Goal: Task Accomplishment & Management: Use online tool/utility

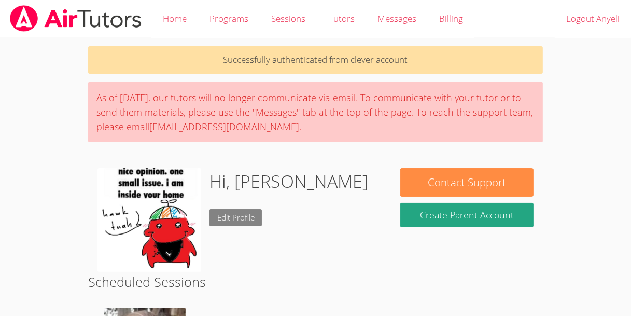
click at [242, 215] on link "Edit Profile" at bounding box center [235, 217] width 53 height 17
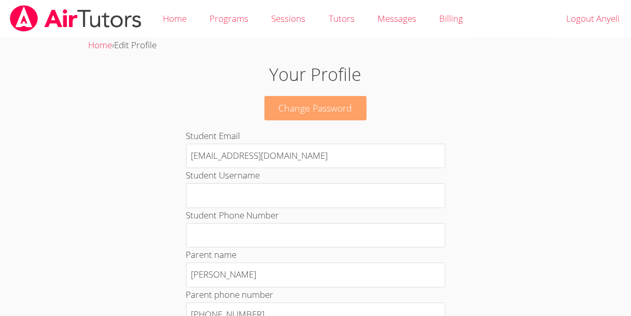
click at [298, 102] on link "Change Password" at bounding box center [315, 108] width 103 height 24
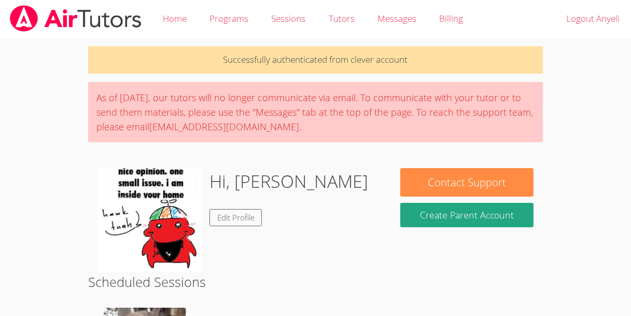
click at [160, 203] on img at bounding box center [149, 220] width 104 height 104
click at [234, 210] on link "Edit Profile" at bounding box center [235, 217] width 53 height 17
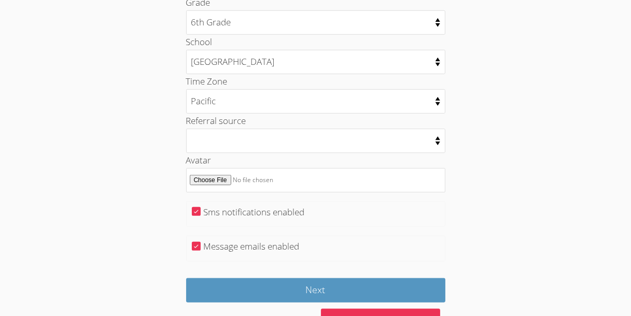
scroll to position [528, 0]
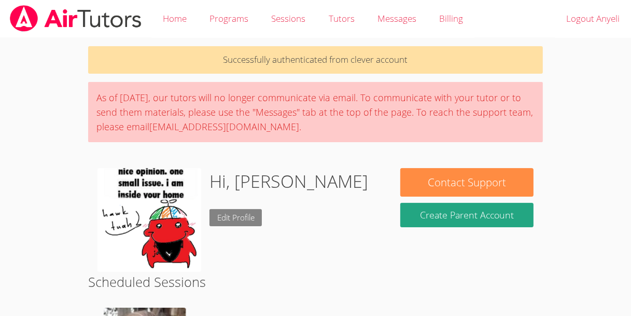
click at [218, 215] on link "Edit Profile" at bounding box center [235, 217] width 53 height 17
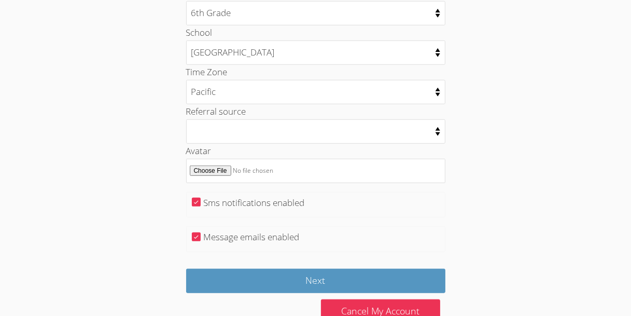
scroll to position [557, 0]
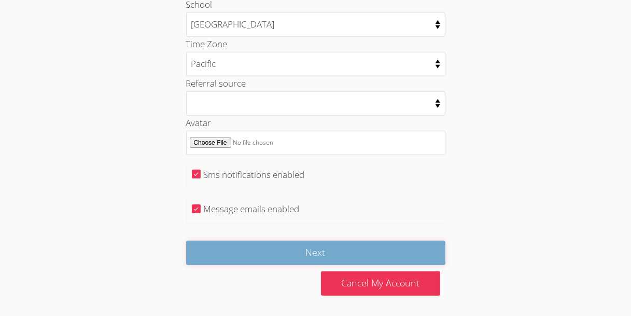
click at [290, 249] on input "Next" at bounding box center [315, 252] width 259 height 24
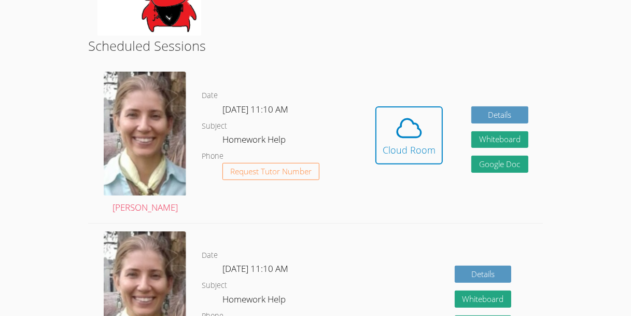
scroll to position [236, 0]
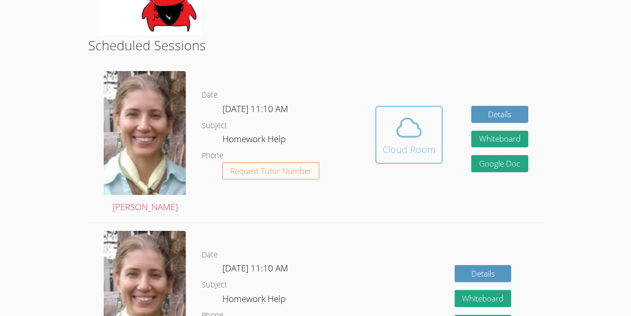
click at [385, 144] on div "Cloud Room" at bounding box center [408, 149] width 53 height 15
click at [411, 136] on icon at bounding box center [409, 128] width 24 height 18
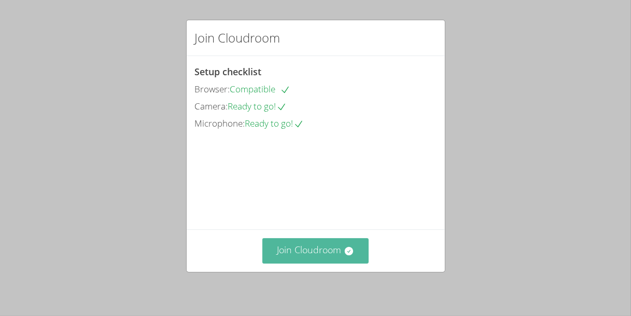
click at [308, 253] on button "Join Cloudroom" at bounding box center [315, 250] width 106 height 25
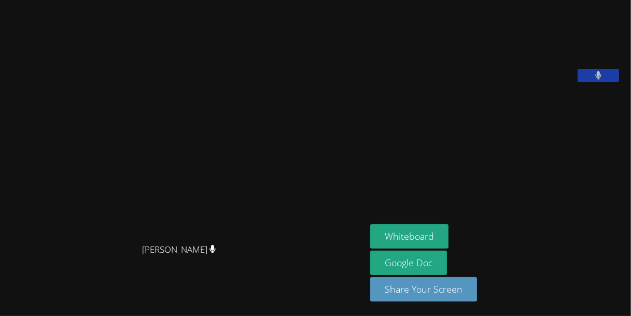
click at [609, 82] on button at bounding box center [597, 75] width 41 height 13
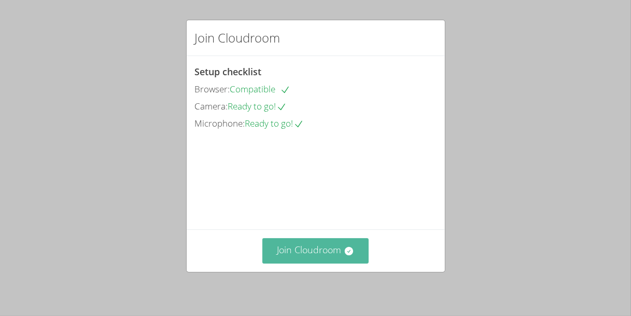
click at [334, 251] on button "Join Cloudroom" at bounding box center [315, 250] width 106 height 25
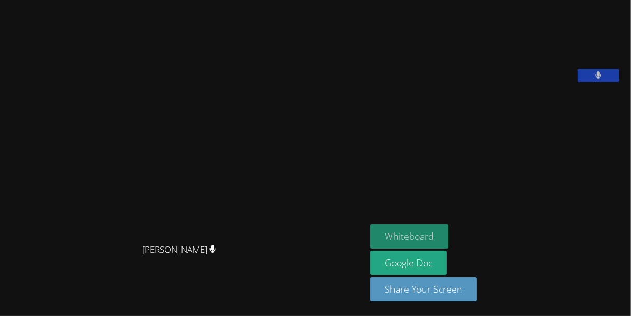
click at [413, 233] on button "Whiteboard" at bounding box center [409, 236] width 78 height 24
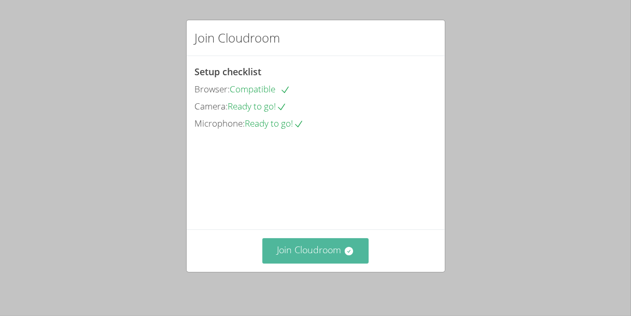
click at [307, 245] on button "Join Cloudroom" at bounding box center [315, 250] width 106 height 25
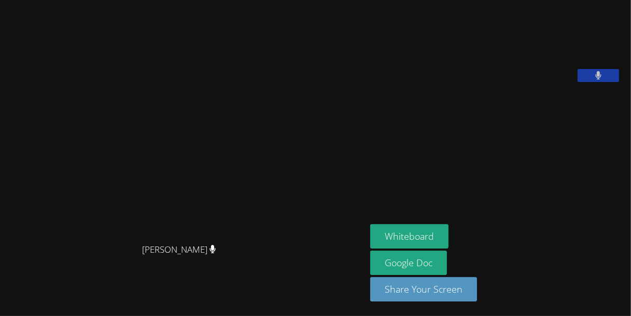
click at [607, 82] on button at bounding box center [597, 75] width 41 height 13
click at [602, 80] on icon at bounding box center [598, 75] width 7 height 9
click at [603, 80] on icon at bounding box center [597, 75] width 11 height 9
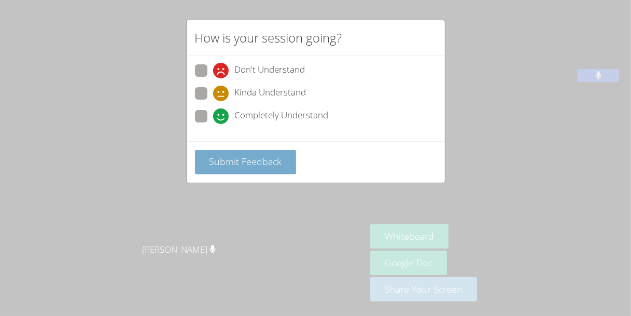
click at [251, 170] on button "Submit Feedback" at bounding box center [246, 162] width 102 height 24
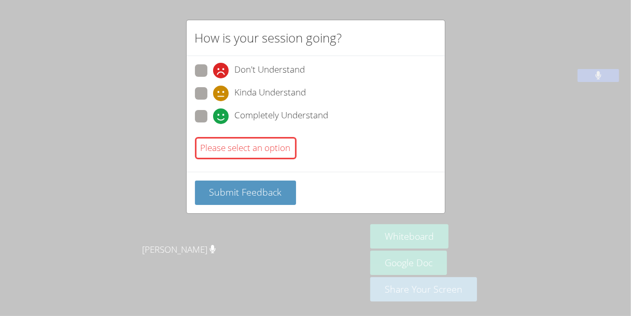
click at [241, 113] on span "Completely Understand" at bounding box center [282, 116] width 94 height 16
click at [222, 113] on input "Completely Understand" at bounding box center [217, 114] width 9 height 9
radio input "true"
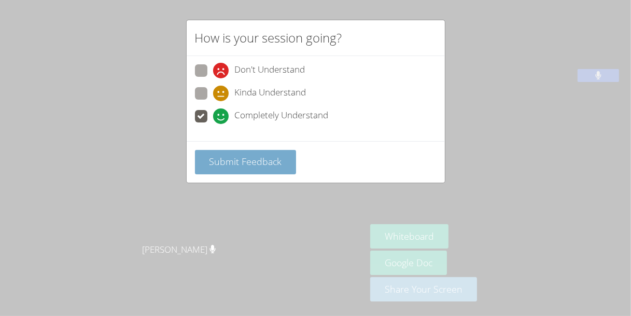
click at [253, 161] on span "Submit Feedback" at bounding box center [245, 161] width 73 height 12
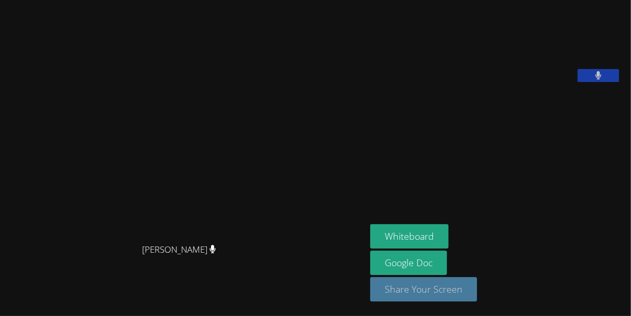
click at [437, 286] on button "Share Your Screen" at bounding box center [423, 289] width 107 height 24
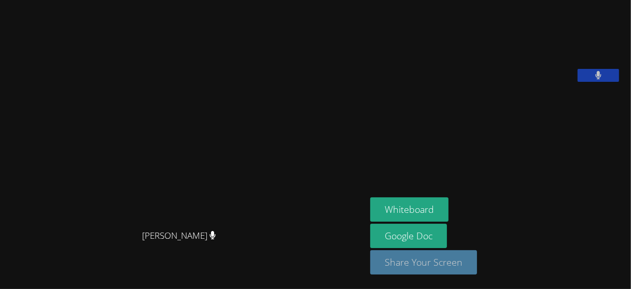
click at [434, 273] on button "Share Your Screen" at bounding box center [423, 262] width 107 height 24
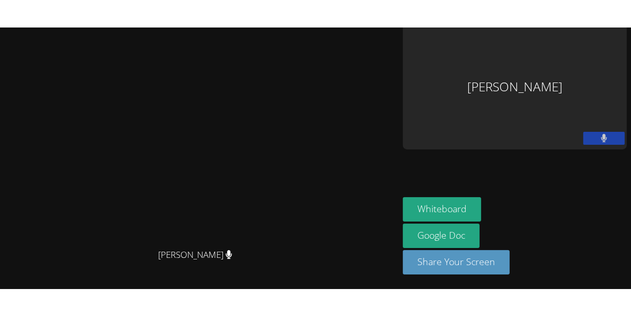
scroll to position [8, 0]
